Goal: Check status: Check status

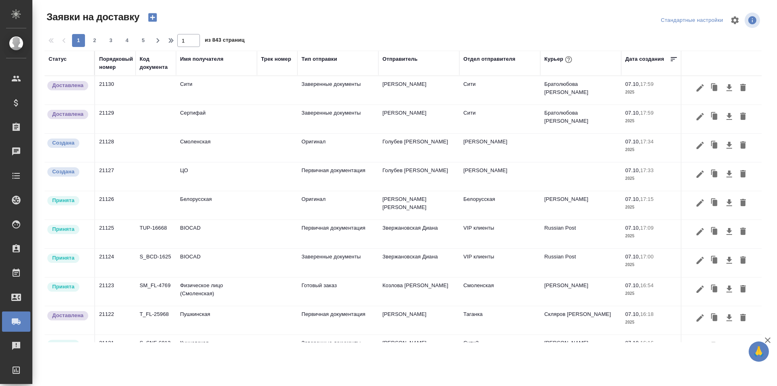
click at [200, 56] on div "Имя получателя" at bounding box center [201, 59] width 43 height 8
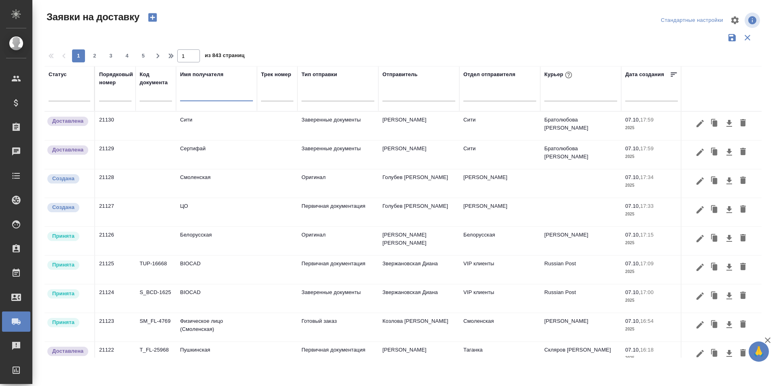
click at [198, 94] on input "text" at bounding box center [216, 96] width 73 height 10
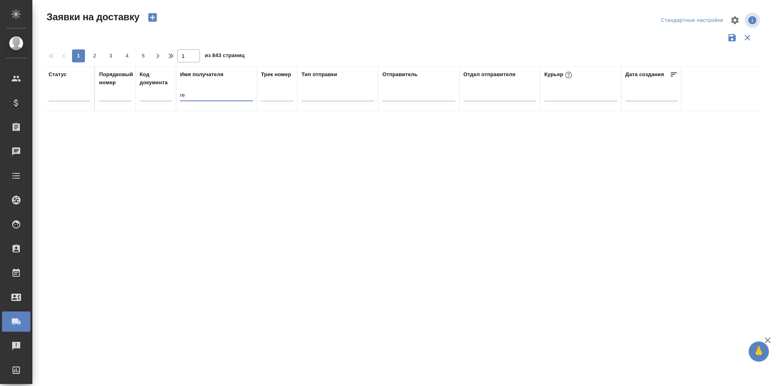
type input "г"
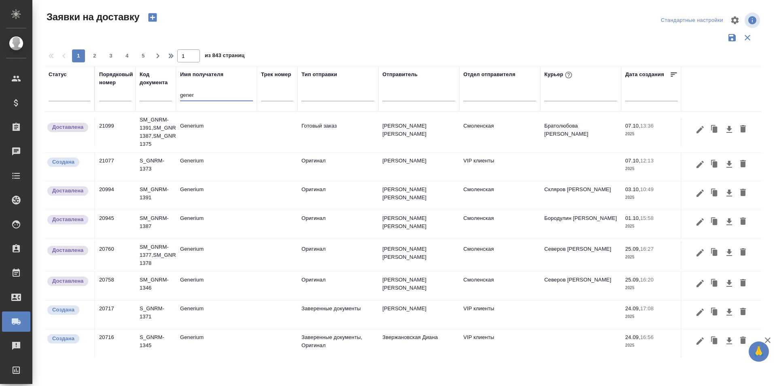
type input "gener"
click at [229, 132] on td "Generium" at bounding box center [216, 132] width 81 height 28
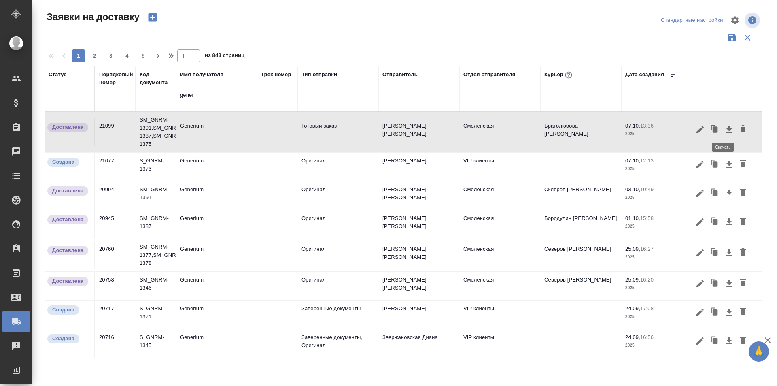
click at [727, 130] on icon "button" at bounding box center [730, 129] width 6 height 7
click at [558, 96] on div at bounding box center [581, 93] width 73 height 12
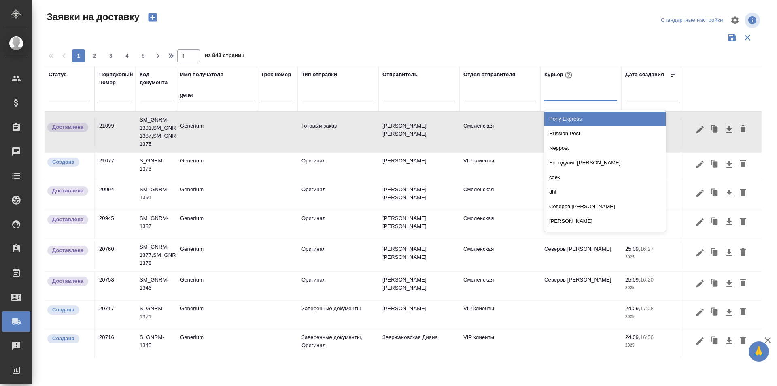
type input "b"
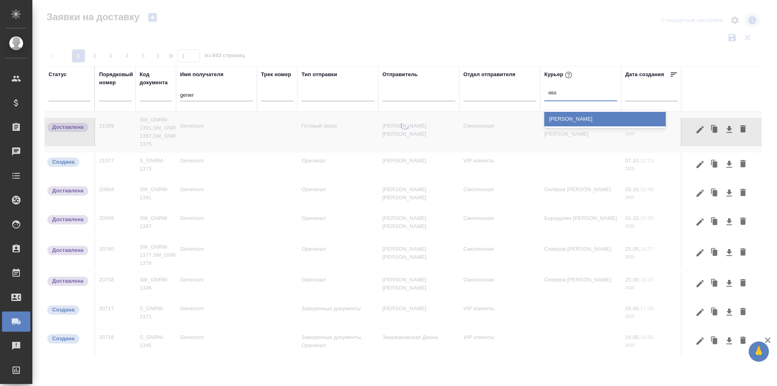
type input "ива"
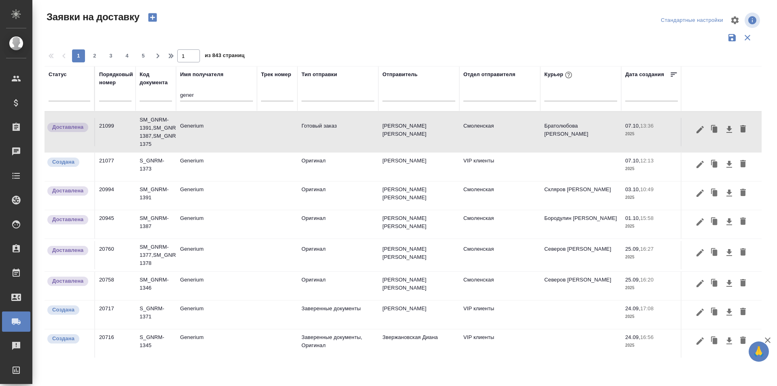
click at [194, 129] on td "Generium" at bounding box center [216, 132] width 81 height 28
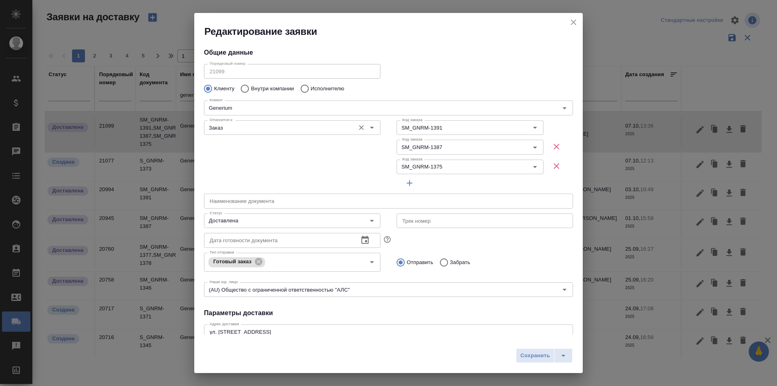
type input "Братолюбова [PERSON_NAME]"
type input "[PERSON_NAME] [PERSON_NAME]"
click at [579, 21] on button "close" at bounding box center [574, 22] width 12 height 12
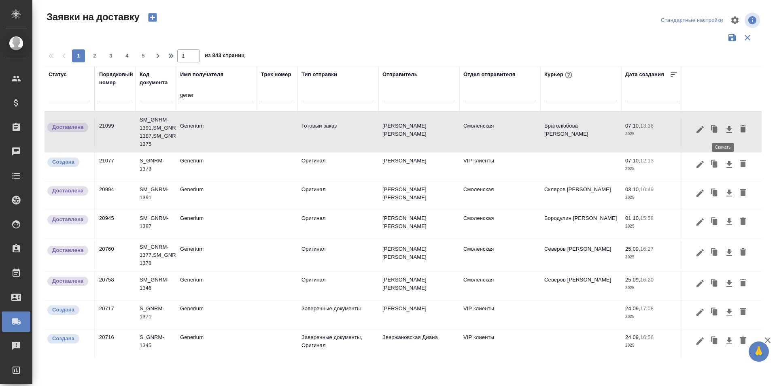
click at [727, 130] on icon "button" at bounding box center [730, 130] width 10 height 10
